Goal: Communication & Community: Answer question/provide support

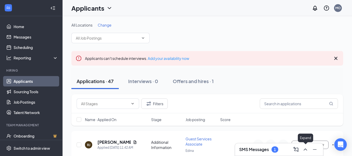
click at [303, 149] on icon "ChevronUp" at bounding box center [305, 149] width 6 height 6
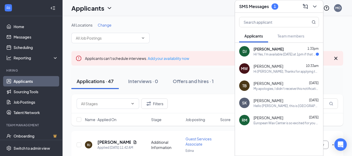
click at [277, 54] on div "Hi! Yes, I'm available [DATE] at 1pm if that works?" at bounding box center [284, 54] width 62 height 4
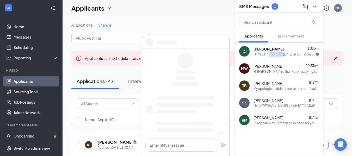
click at [277, 54] on div "Hi! Yes, I'm available [DATE] at 1pm if that works?" at bounding box center [284, 54] width 62 height 4
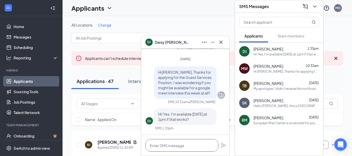
click at [175, 144] on textarea at bounding box center [181, 145] width 73 height 12
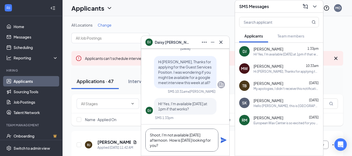
type textarea "Shoot, I'm not available [DATE] afternoon. How is [DATE] looking for you?"
click at [225, 140] on icon "Plane" at bounding box center [223, 140] width 6 height 6
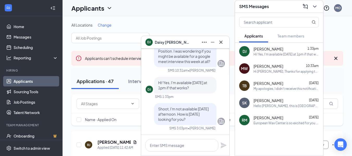
scroll to position [0, 0]
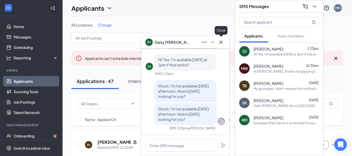
click at [221, 42] on icon "Cross" at bounding box center [221, 42] width 6 height 6
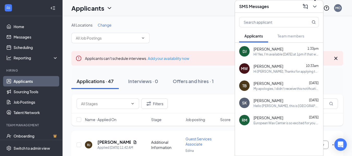
click at [315, 5] on icon "ChevronDown" at bounding box center [314, 6] width 6 height 6
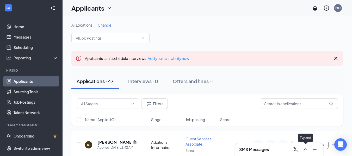
click at [304, 149] on icon "ChevronUp" at bounding box center [305, 149] width 6 height 6
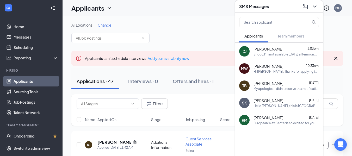
click at [272, 54] on div "Shoot, I'm not available [DATE] afternoon. How is [DATE] looking for you?" at bounding box center [285, 54] width 65 height 4
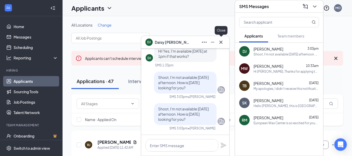
click at [222, 41] on icon "Cross" at bounding box center [221, 42] width 6 height 6
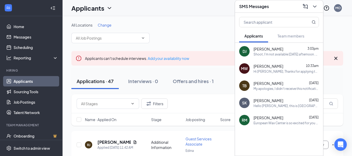
click at [211, 34] on div "All Locations Change" at bounding box center [206, 32] width 271 height 21
click at [315, 6] on icon "ChevronDown" at bounding box center [314, 6] width 6 height 6
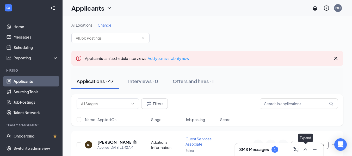
click at [304, 149] on icon "ChevronUp" at bounding box center [304, 149] width 3 height 2
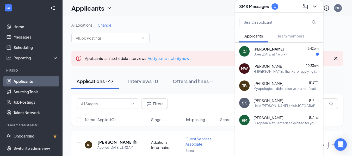
click at [278, 56] on div "Does [DATE] at 4 work?" at bounding box center [270, 54] width 34 height 4
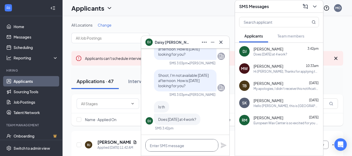
click at [174, 146] on textarea at bounding box center [181, 145] width 73 height 12
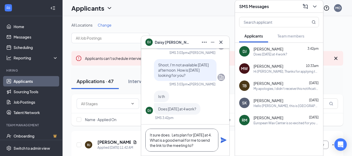
type textarea "It sure does. Lets plan for [DATE] at 4. What is a good email for me to send th…"
click at [223, 139] on icon "Plane" at bounding box center [223, 140] width 6 height 6
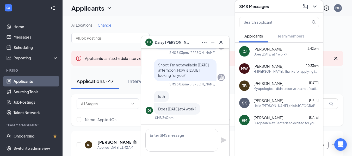
scroll to position [0, 0]
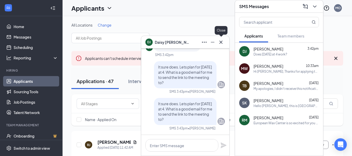
click at [220, 42] on icon "Cross" at bounding box center [221, 42] width 6 height 6
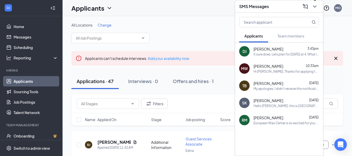
click at [314, 5] on icon "ChevronDown" at bounding box center [314, 6] width 6 height 6
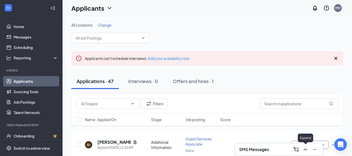
click at [305, 151] on icon "ChevronUp" at bounding box center [305, 149] width 6 height 6
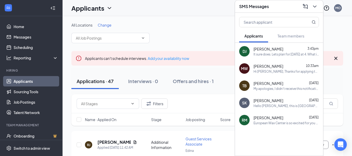
click at [283, 55] on div "It sure does. Lets plan for [DATE] at 4. What is a good email for me to send th…" at bounding box center [285, 54] width 65 height 4
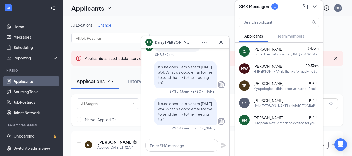
scroll to position [-10, 0]
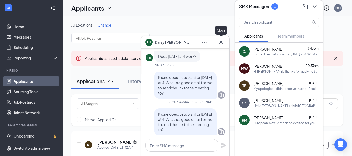
click at [222, 42] on icon "Cross" at bounding box center [221, 42] width 6 height 6
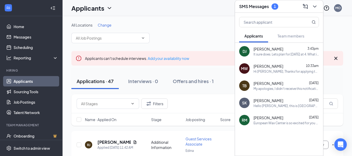
click at [265, 7] on h3 "SMS Messages" at bounding box center [254, 7] width 30 height 6
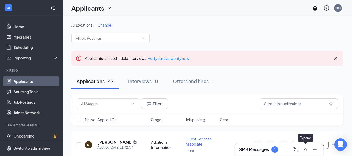
click at [307, 150] on icon "ChevronUp" at bounding box center [305, 149] width 6 height 6
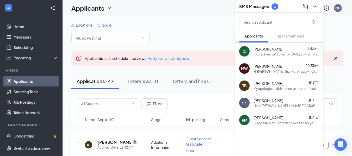
click at [298, 56] on div "It sure does. Lets plan for [DATE] at 4. What is a good email for me to send th…" at bounding box center [285, 54] width 65 height 4
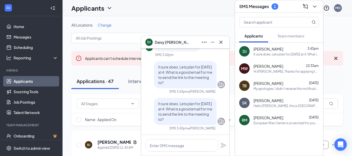
click at [283, 68] on span "[PERSON_NAME]" at bounding box center [268, 65] width 30 height 5
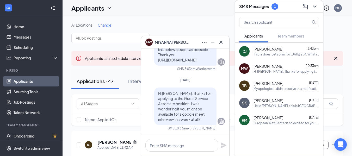
click at [279, 50] on div "[PERSON_NAME] 3:43pm" at bounding box center [285, 48] width 65 height 5
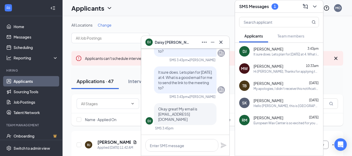
click at [274, 6] on div "1" at bounding box center [274, 6] width 2 height 4
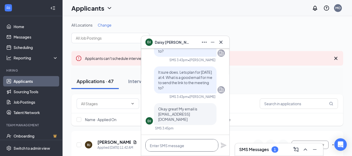
click at [182, 148] on textarea at bounding box center [181, 145] width 73 height 12
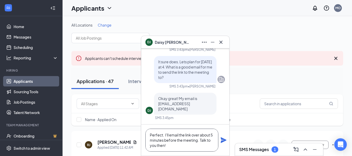
type textarea "Perfect. I'll email the link over about 5 minutes before the meeting. Talk to y…"
click at [224, 142] on icon "Plane" at bounding box center [223, 140] width 6 height 6
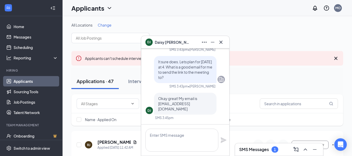
scroll to position [0, 0]
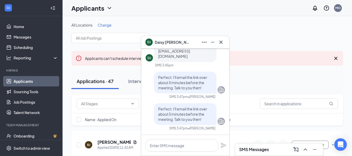
click at [158, 42] on span "[PERSON_NAME]" at bounding box center [173, 42] width 36 height 6
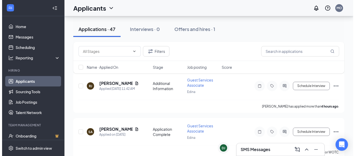
scroll to position [62, 0]
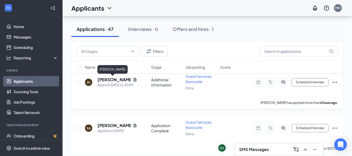
click at [107, 80] on h5 "[PERSON_NAME]" at bounding box center [113, 80] width 33 height 6
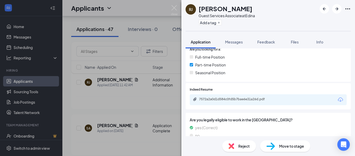
scroll to position [134, 0]
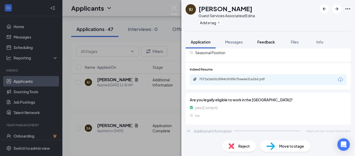
click at [272, 42] on span "Feedback" at bounding box center [267, 42] width 18 height 5
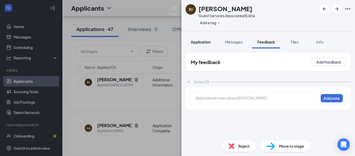
click at [201, 42] on span "Application" at bounding box center [201, 42] width 20 height 5
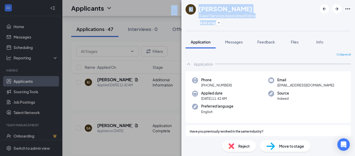
drag, startPoint x: 296, startPoint y: 5, endPoint x: 174, endPoint y: 8, distance: 121.3
click at [182, 8] on div "[PERSON_NAME] Guest Services Associate at Edina Add a tag Application Messages …" at bounding box center [269, 78] width 174 height 156
click at [174, 8] on img at bounding box center [174, 10] width 7 height 10
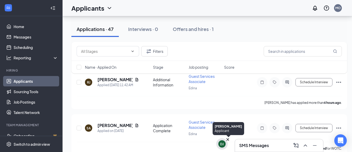
click at [218, 143] on div "DJ" at bounding box center [221, 143] width 7 height 7
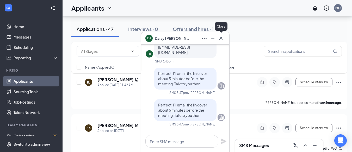
click at [220, 38] on icon "Cross" at bounding box center [221, 38] width 6 height 6
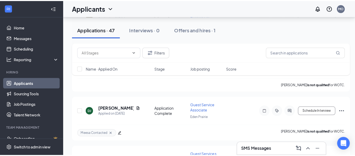
scroll to position [229, 0]
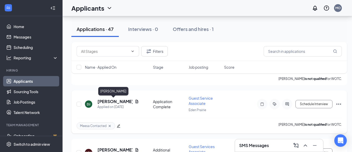
click at [106, 101] on h5 "[PERSON_NAME]" at bounding box center [114, 102] width 35 height 6
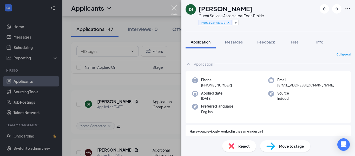
click at [174, 8] on img at bounding box center [174, 10] width 7 height 10
